Goal: Find specific page/section: Find specific page/section

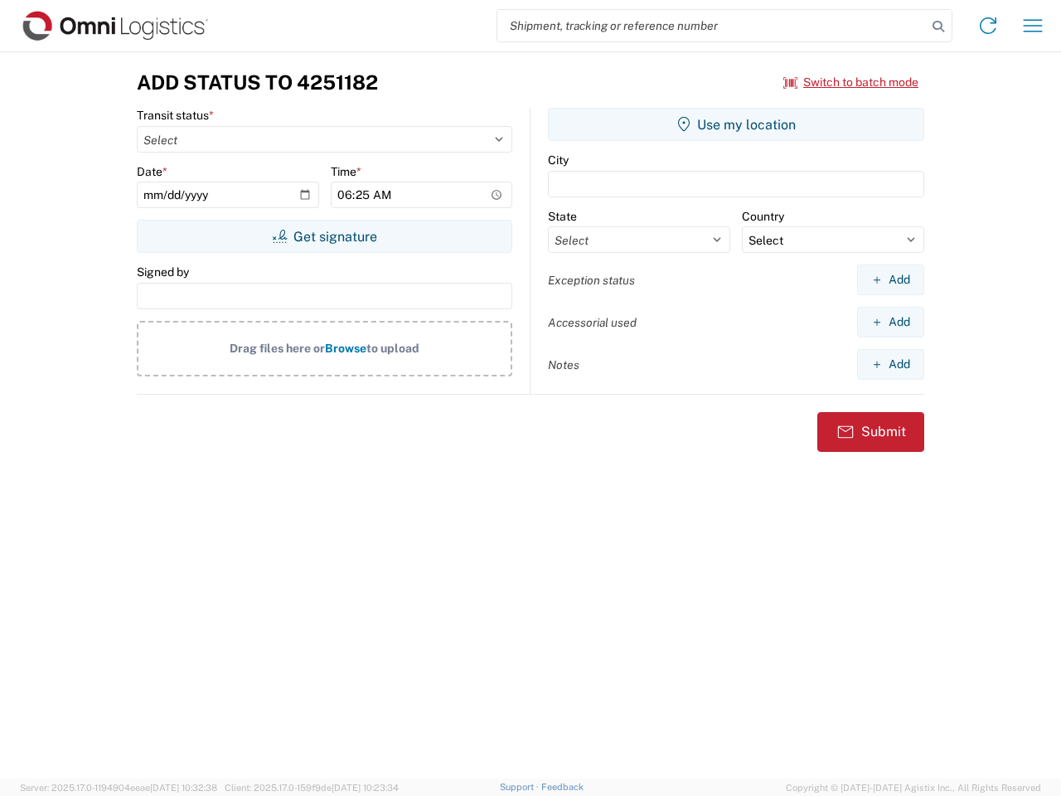
click at [712, 26] on input "search" at bounding box center [711, 25] width 429 height 31
click at [938, 27] on icon at bounding box center [938, 26] width 23 height 23
click at [988, 26] on icon at bounding box center [988, 25] width 27 height 27
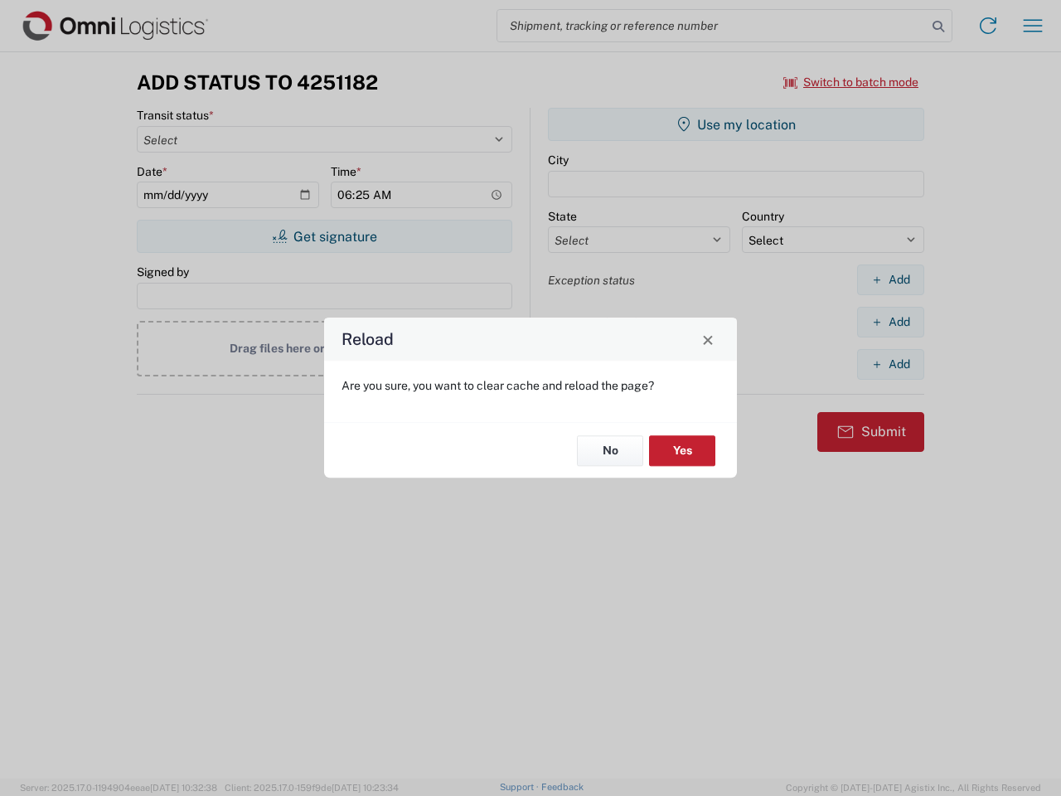
click at [1033, 26] on div "Reload Are you sure, you want to clear cache and reload the page? No Yes" at bounding box center [530, 398] width 1061 height 796
click at [851, 82] on div "Reload Are you sure, you want to clear cache and reload the page? No Yes" at bounding box center [530, 398] width 1061 height 796
click at [324, 236] on div "Reload Are you sure, you want to clear cache and reload the page? No Yes" at bounding box center [530, 398] width 1061 height 796
click at [736, 124] on div "Reload Are you sure, you want to clear cache and reload the page? No Yes" at bounding box center [530, 398] width 1061 height 796
click at [890, 279] on div "Reload Are you sure, you want to clear cache and reload the page? No Yes" at bounding box center [530, 398] width 1061 height 796
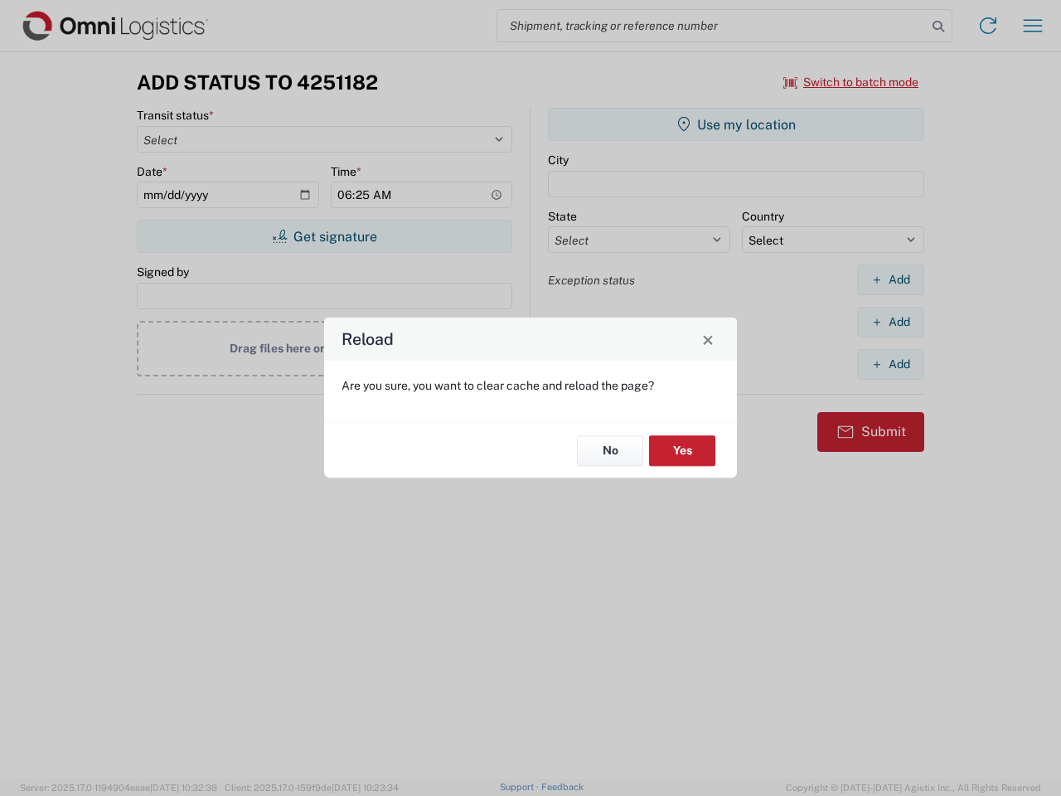
click at [890, 322] on div "Reload Are you sure, you want to clear cache and reload the page? No Yes" at bounding box center [530, 398] width 1061 height 796
click at [890, 364] on div "Reload Are you sure, you want to clear cache and reload the page? No Yes" at bounding box center [530, 398] width 1061 height 796
